Goal: Task Accomplishment & Management: Manage account settings

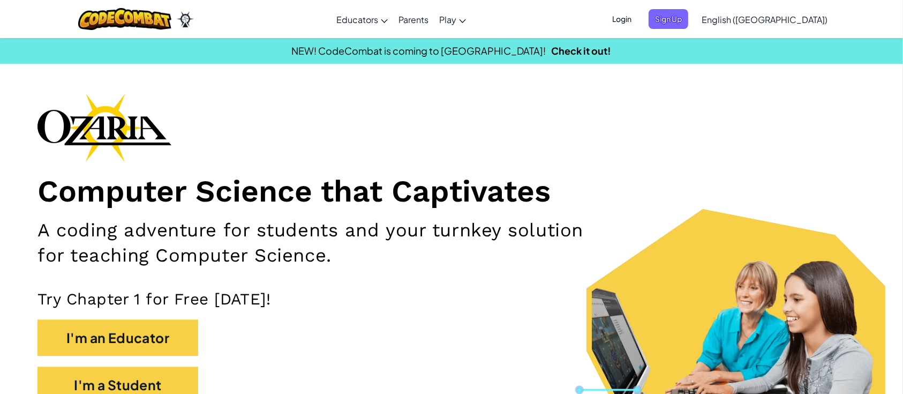
click at [638, 28] on span "Login" at bounding box center [622, 19] width 32 height 20
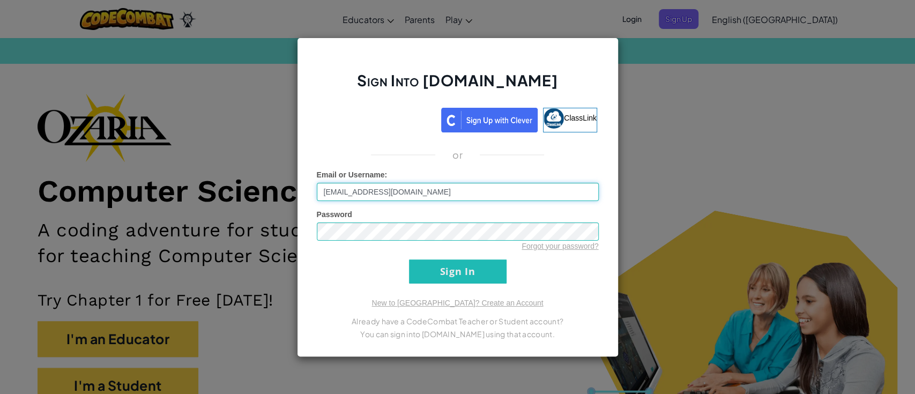
click at [465, 199] on input "[EMAIL_ADDRESS][DOMAIN_NAME]" at bounding box center [458, 192] width 282 height 18
type input "p"
type input "Bennett_Codeninjas"
click at [466, 273] on input "Sign In" at bounding box center [458, 271] width 98 height 24
